Goal: Task Accomplishment & Management: Manage account settings

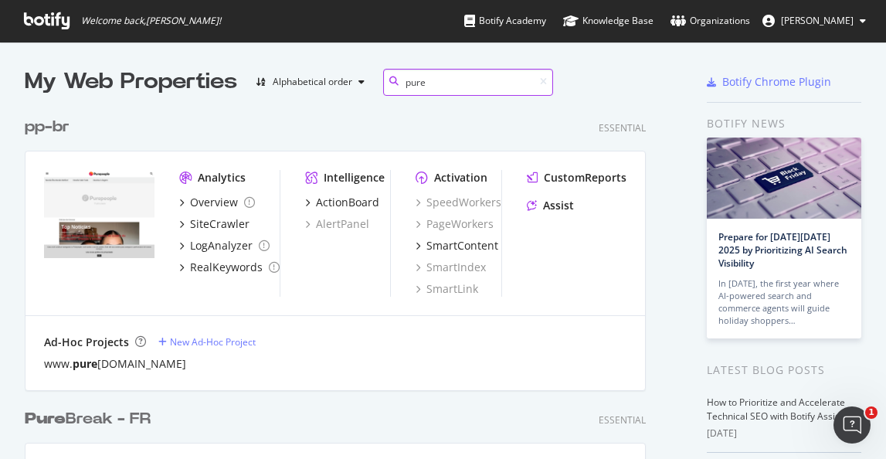
click at [454, 80] on input "pure" at bounding box center [468, 82] width 170 height 27
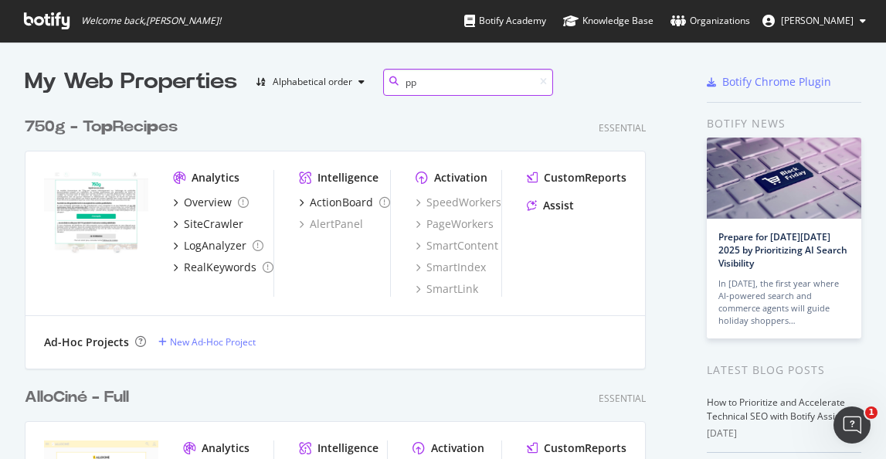
scroll to position [551, 622]
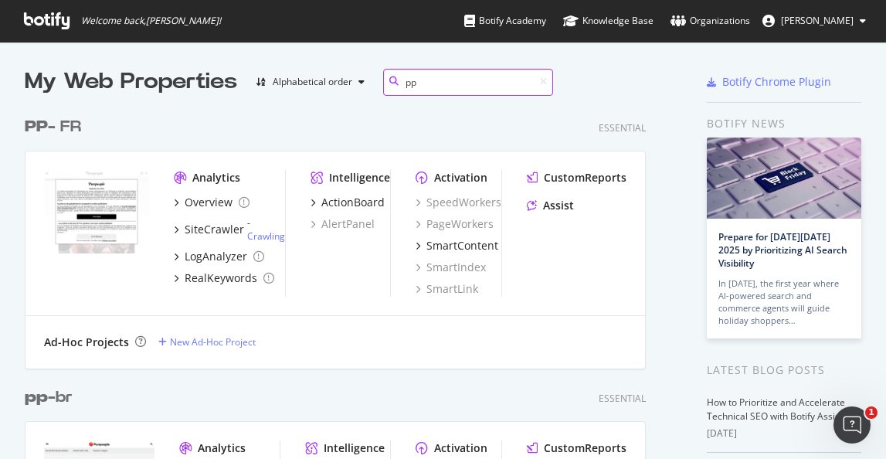
type input "pp"
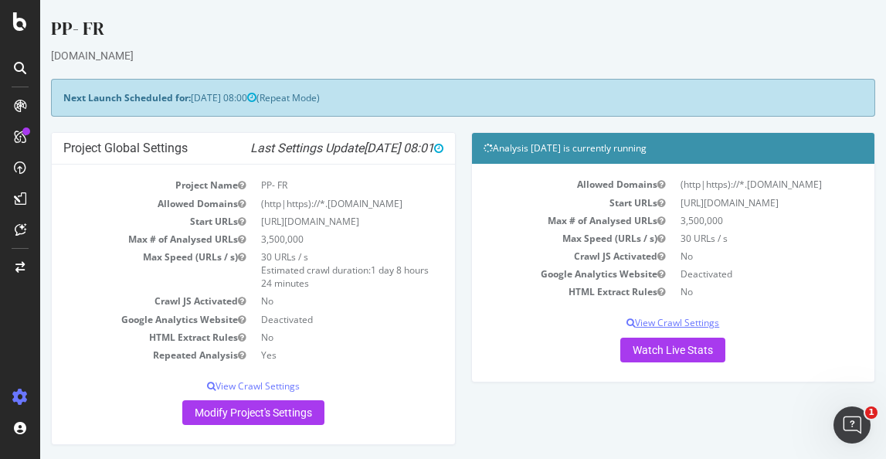
click at [651, 319] on p "View Crawl Settings" at bounding box center [674, 322] width 380 height 13
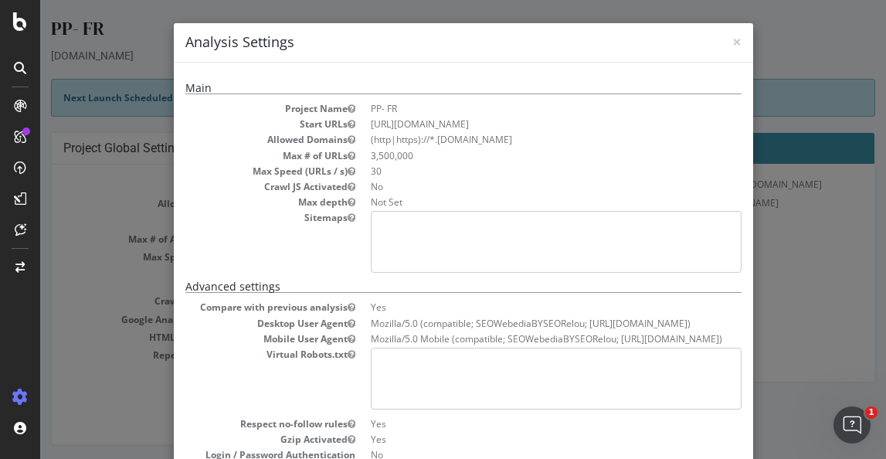
click at [827, 292] on div "× Close Analysis Settings Main Project Name PP- FR Start URLs https://www.purep…" at bounding box center [463, 229] width 846 height 459
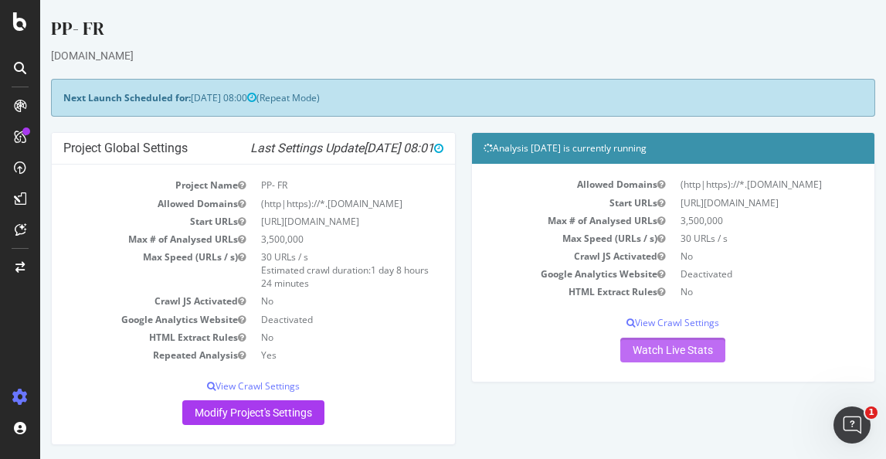
click at [673, 355] on link "Watch Live Stats" at bounding box center [672, 350] width 105 height 25
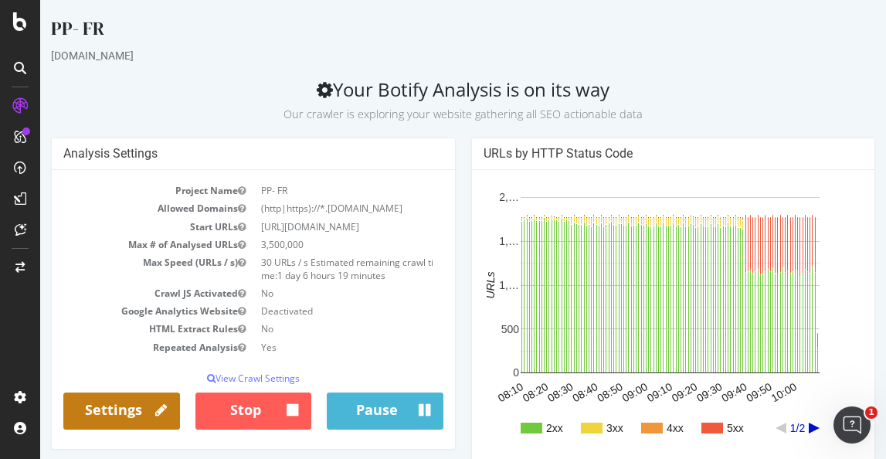
click at [119, 409] on link "Settings" at bounding box center [121, 411] width 117 height 37
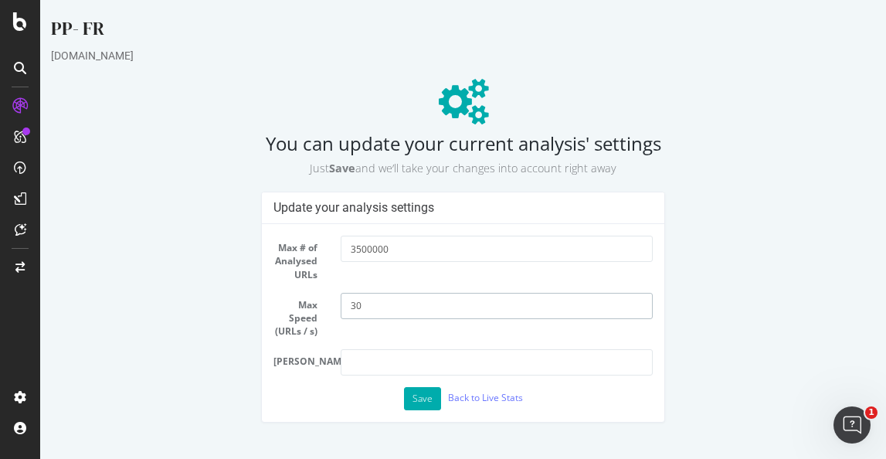
drag, startPoint x: 365, startPoint y: 304, endPoint x: 348, endPoint y: 304, distance: 17.0
click at [348, 304] on input "30" at bounding box center [497, 306] width 313 height 26
drag, startPoint x: 373, startPoint y: 307, endPoint x: 335, endPoint y: 306, distance: 37.9
click at [335, 306] on div "10" at bounding box center [497, 306] width 336 height 26
click at [389, 304] on input "10" at bounding box center [497, 306] width 313 height 26
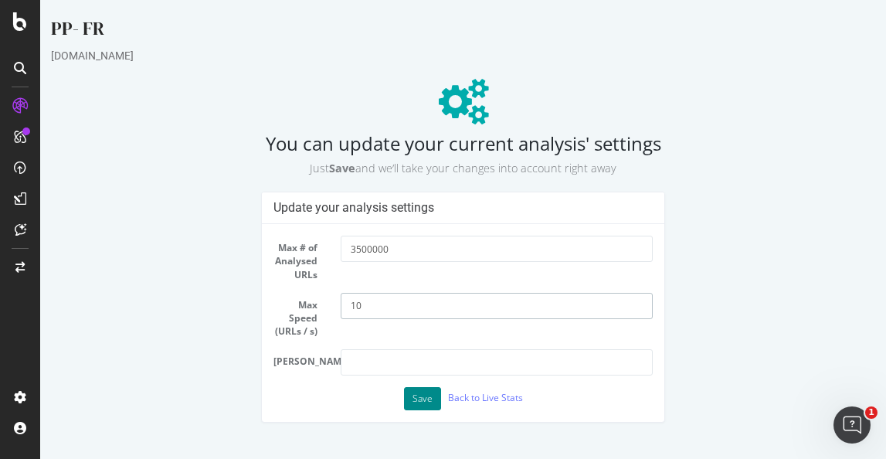
type input "10"
click at [418, 405] on button "Save" at bounding box center [422, 398] width 37 height 23
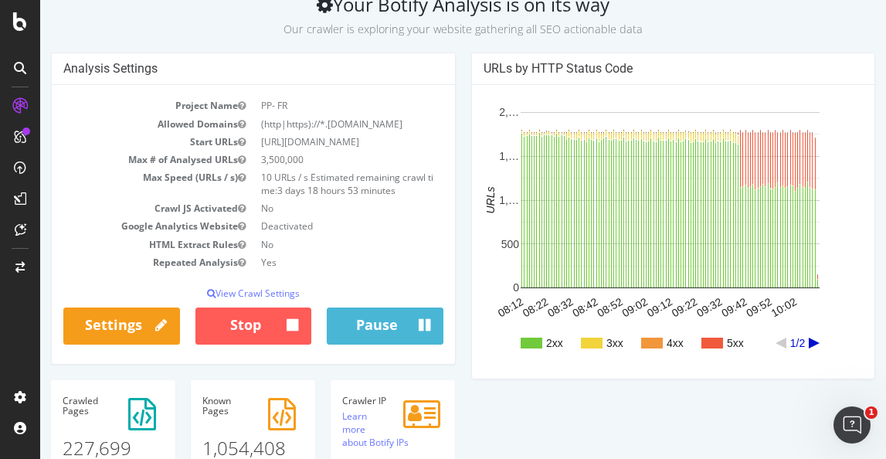
scroll to position [155, 0]
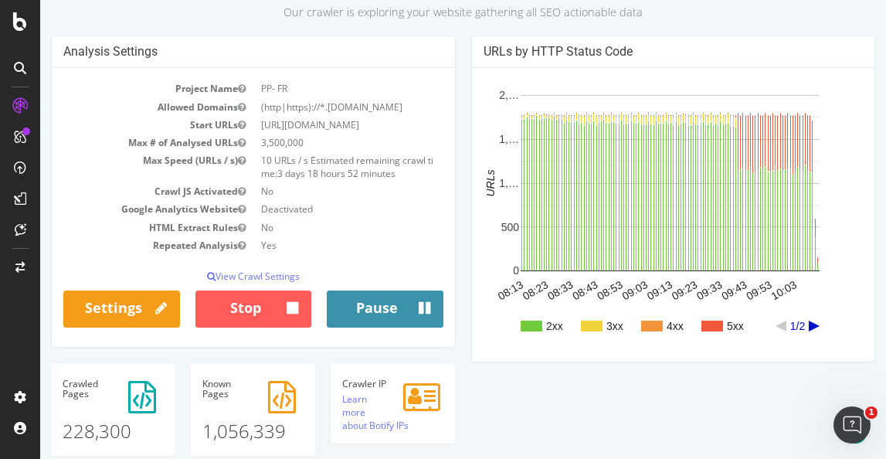
click at [419, 309] on icon "submit" at bounding box center [425, 309] width 12 height 20
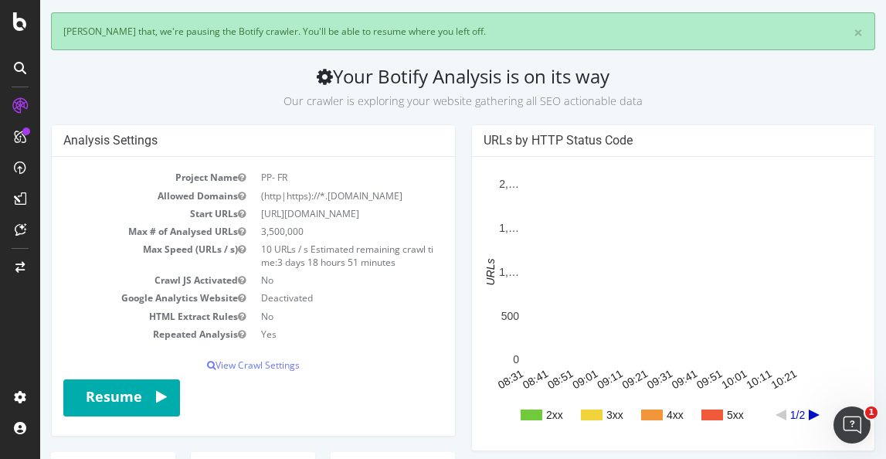
scroll to position [68, 0]
